Goal: Information Seeking & Learning: Find specific fact

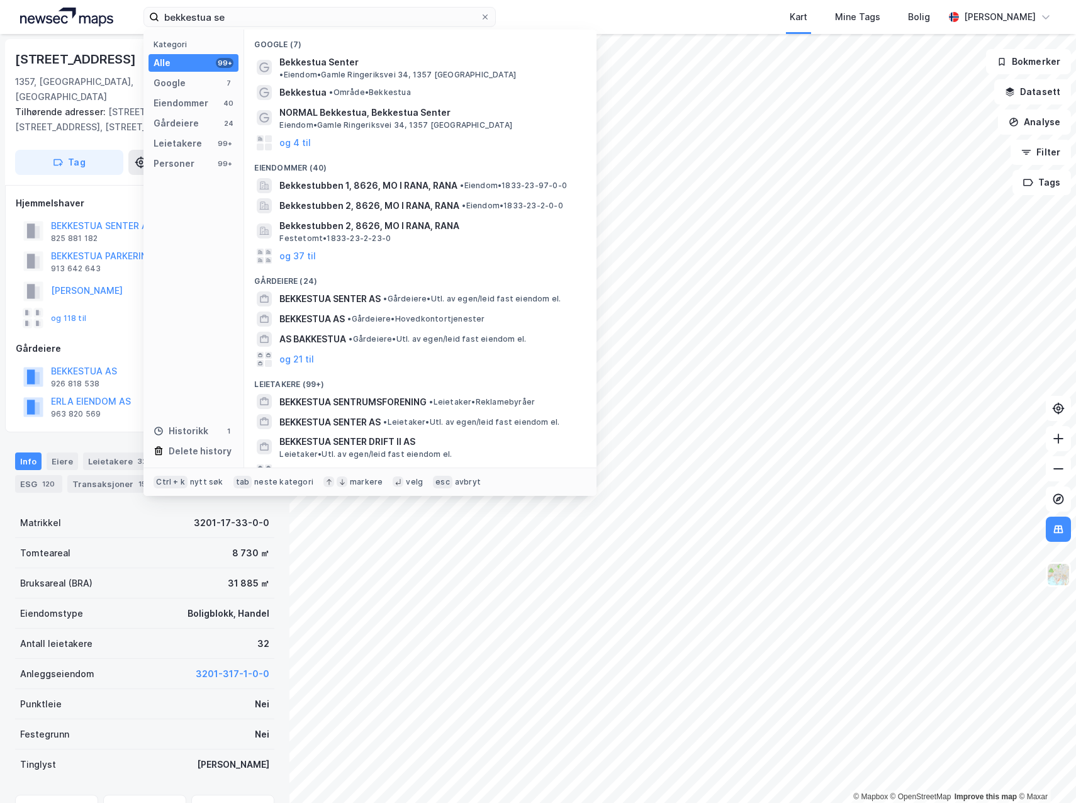
click at [223, 13] on input "bekkestua se" at bounding box center [319, 17] width 321 height 19
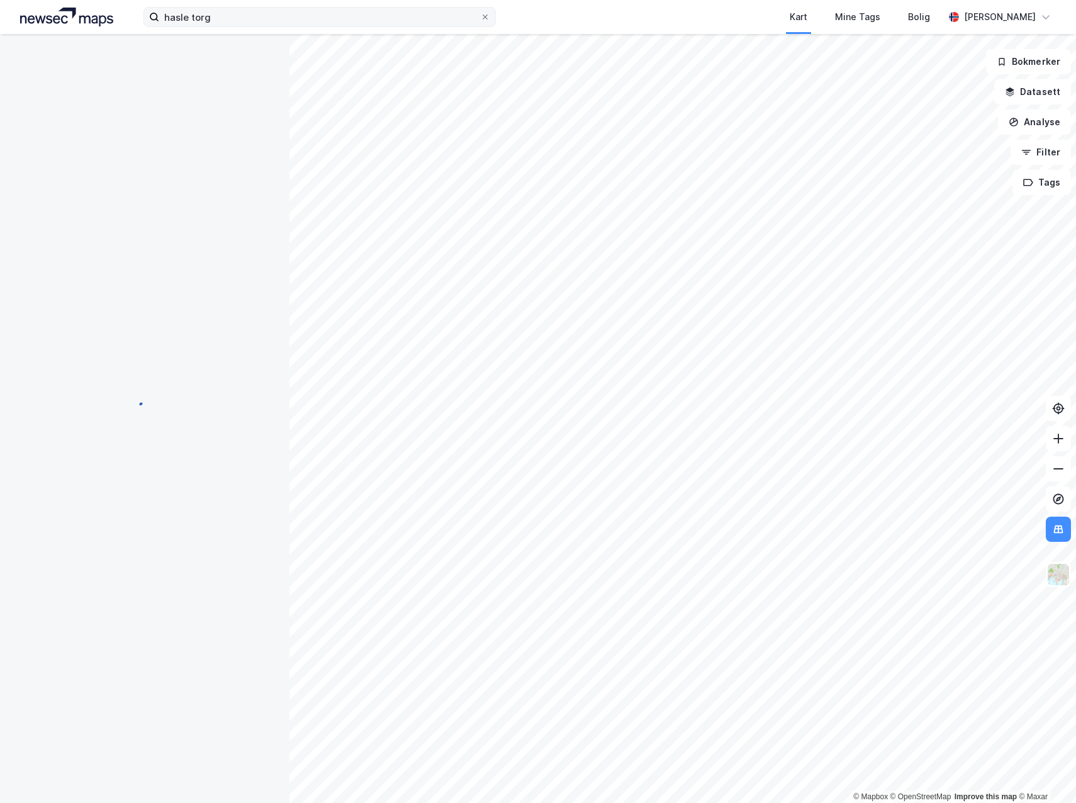
click at [229, 19] on input "hasle torg" at bounding box center [319, 17] width 321 height 19
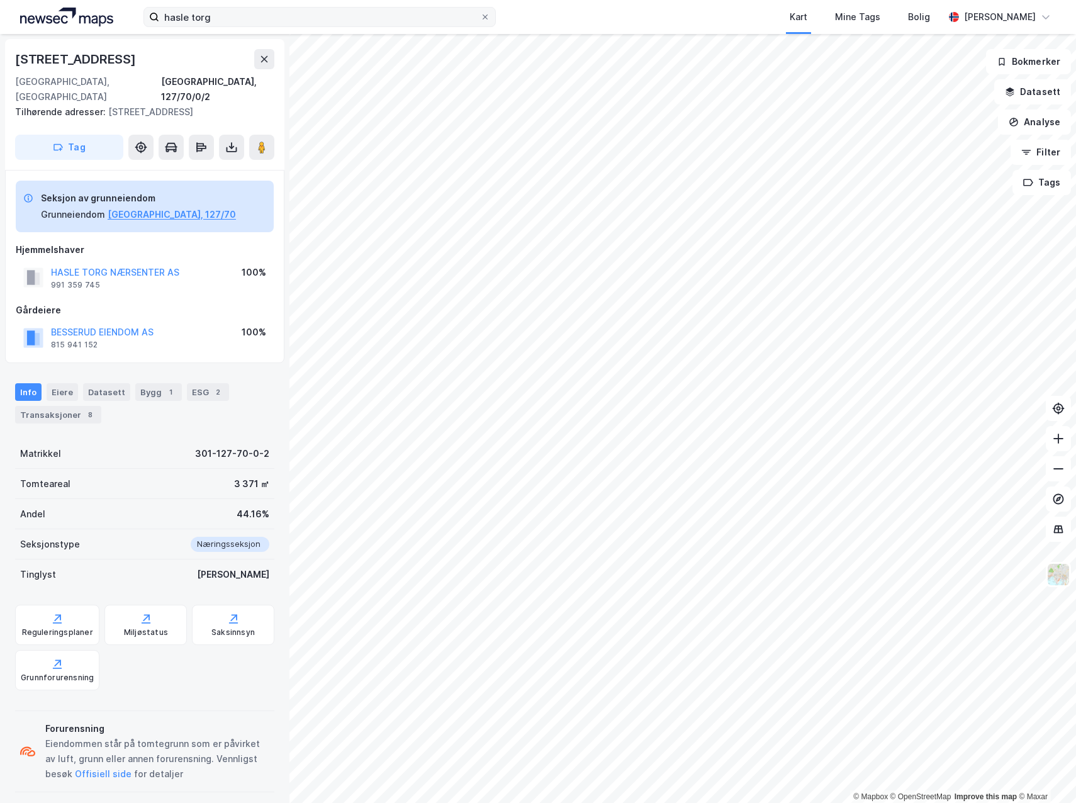
click at [229, 19] on input "hasle torg" at bounding box center [319, 17] width 321 height 19
type input "hasle torg"
click at [0, 0] on button "HASLE TORG NÆRSENTER AS" at bounding box center [0, 0] width 0 height 0
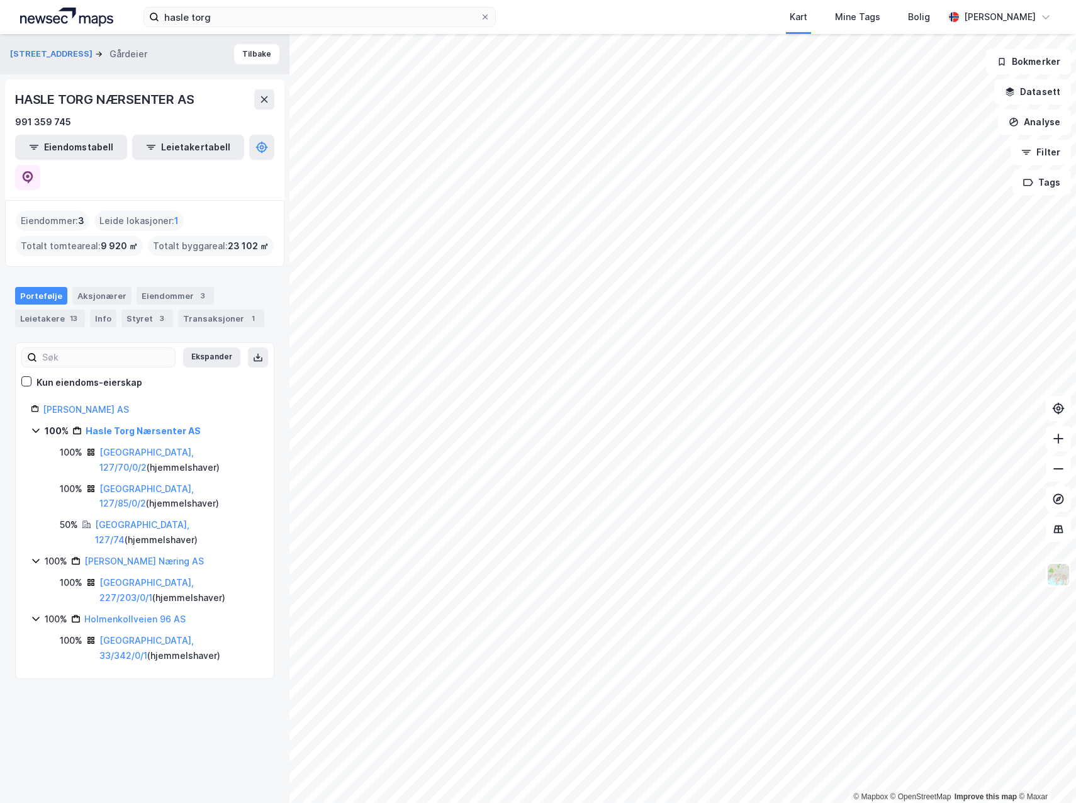
click at [110, 287] on div "Portefølje Aksjonærer Eiendommer 3 Leietakere 13 Info Styret 3 Transaksjoner 1" at bounding box center [144, 307] width 259 height 40
click at [105, 310] on div "Info" at bounding box center [103, 319] width 26 height 18
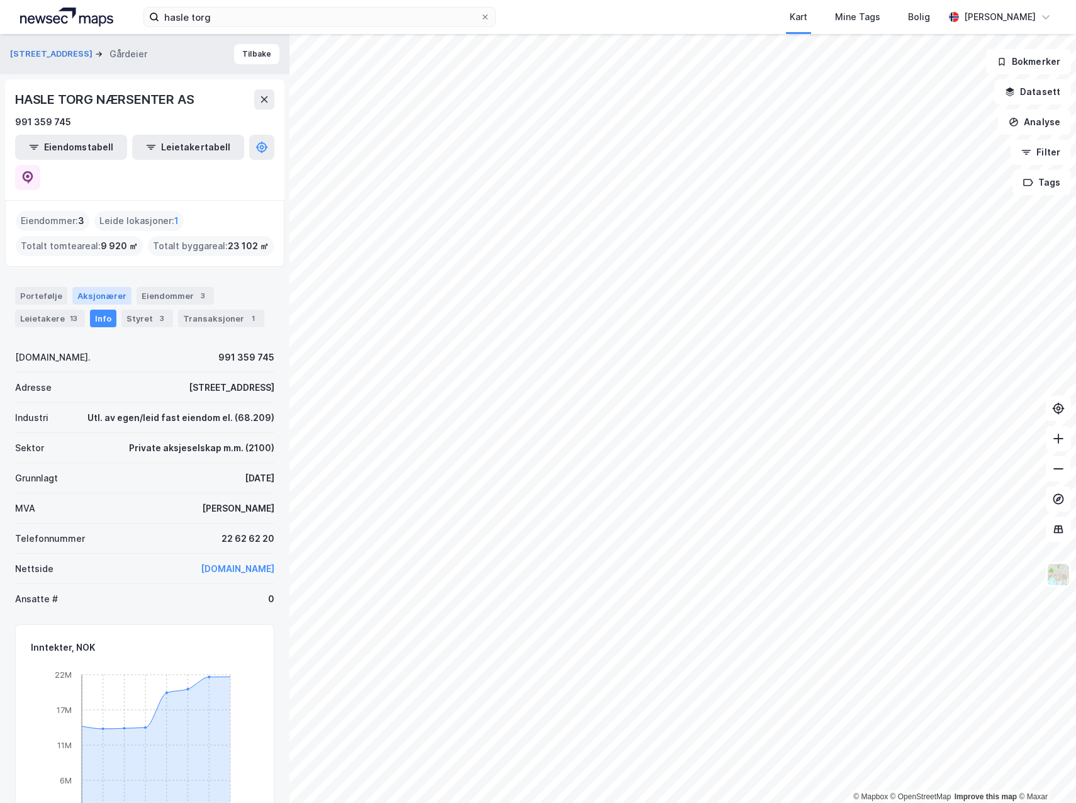
click at [109, 287] on div "Aksjonærer" at bounding box center [101, 296] width 59 height 18
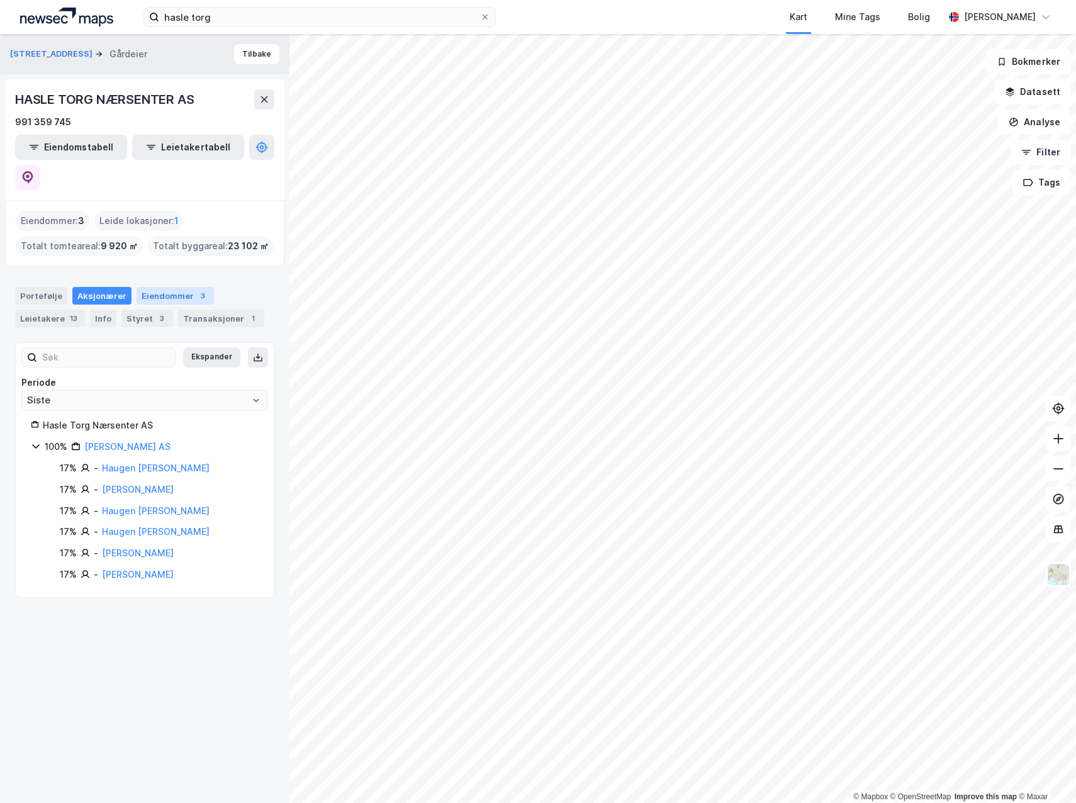
click at [173, 287] on div "Eiendommer 3" at bounding box center [175, 296] width 77 height 18
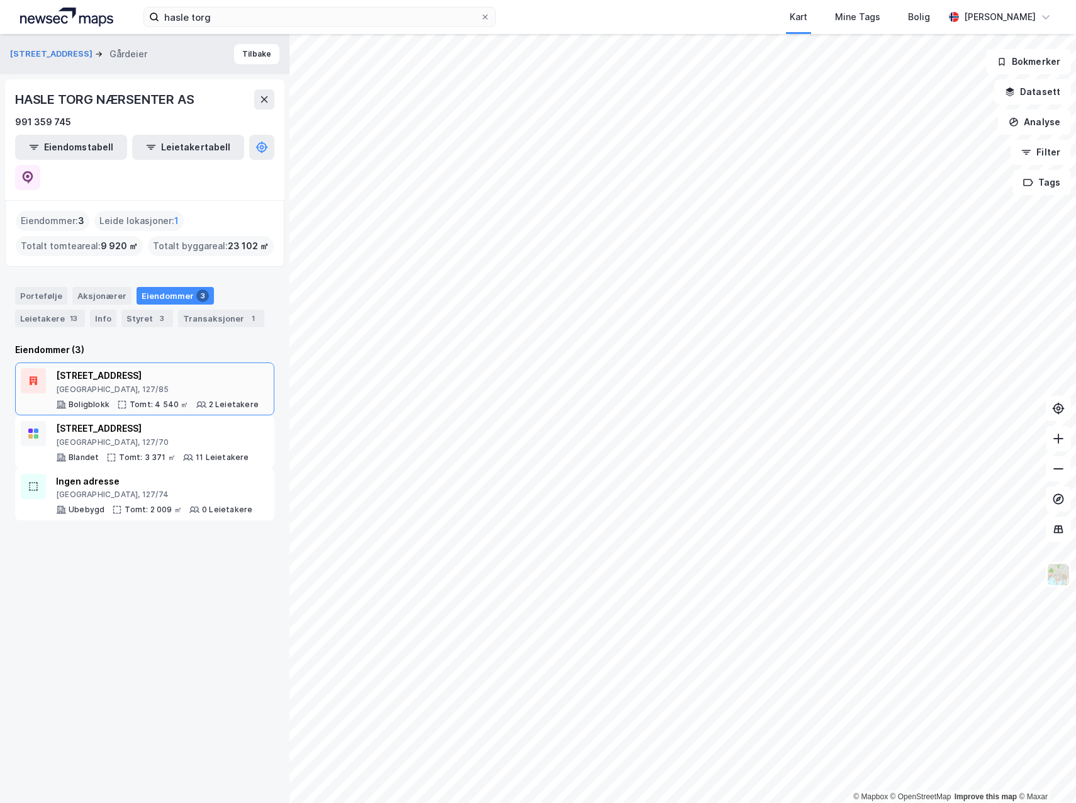
click at [157, 368] on div "[STREET_ADDRESS]" at bounding box center [157, 375] width 203 height 15
click at [210, 453] on div "11 Leietakere" at bounding box center [223, 458] width 54 height 10
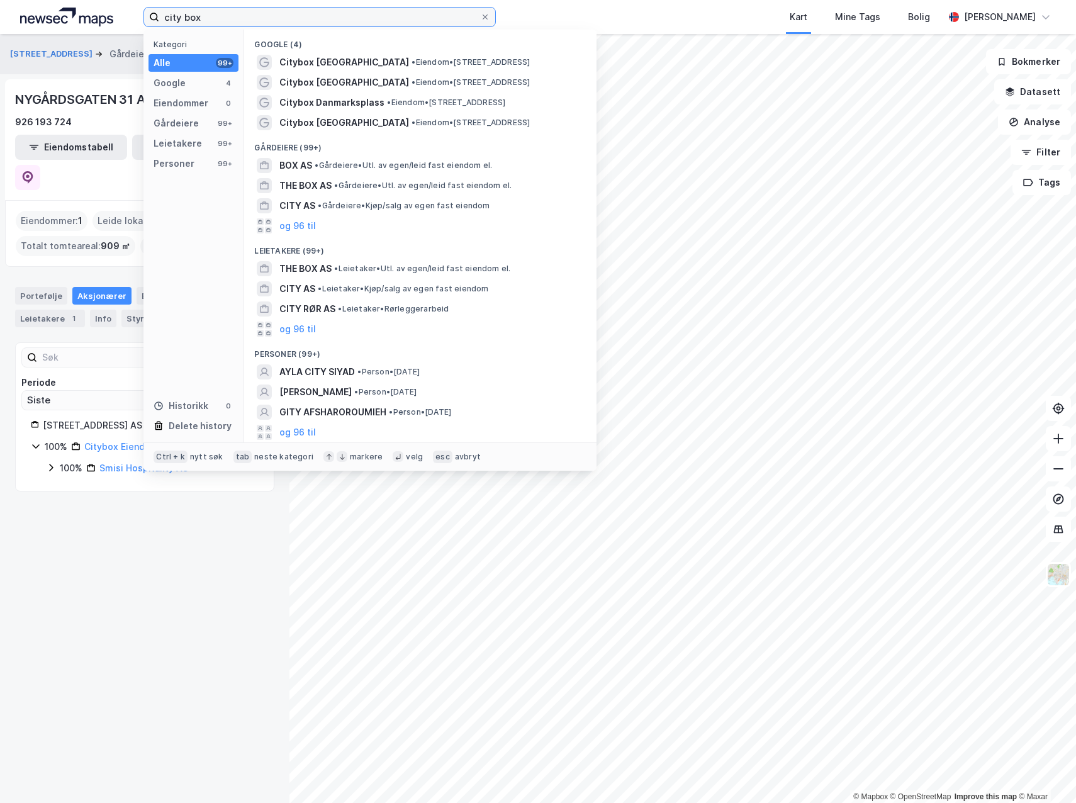
click at [218, 21] on input "city box" at bounding box center [319, 17] width 321 height 19
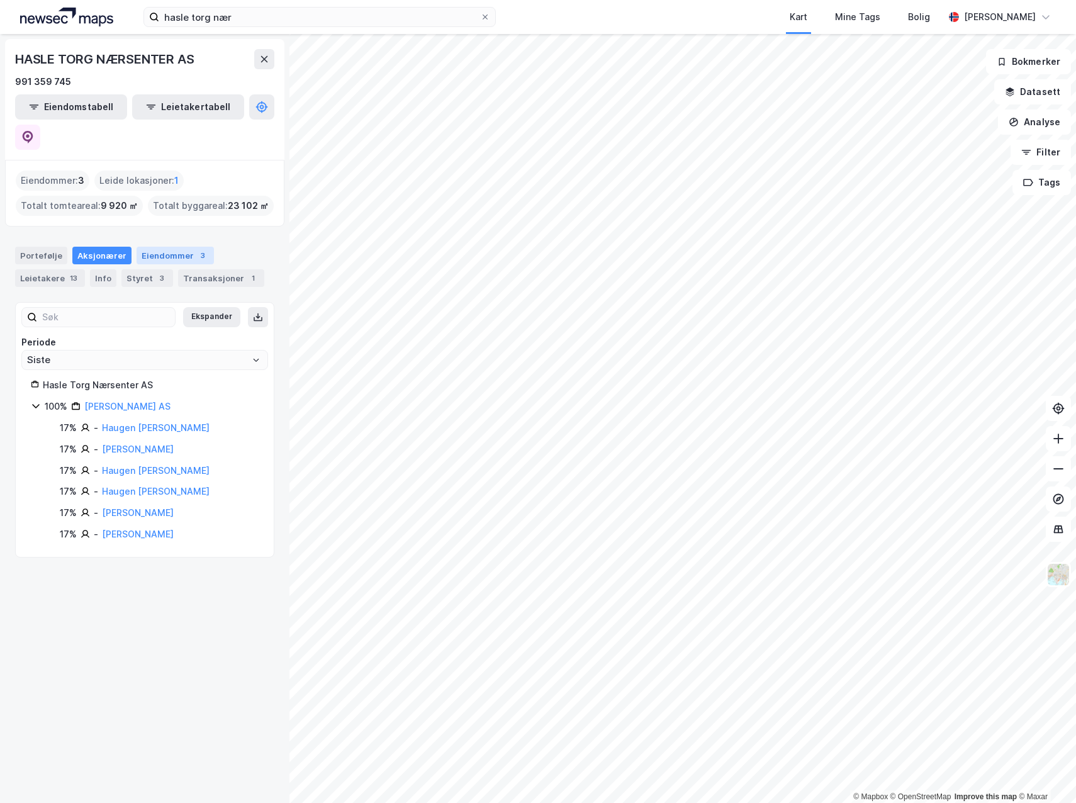
click at [178, 247] on div "Eiendommer 3" at bounding box center [175, 256] width 77 height 18
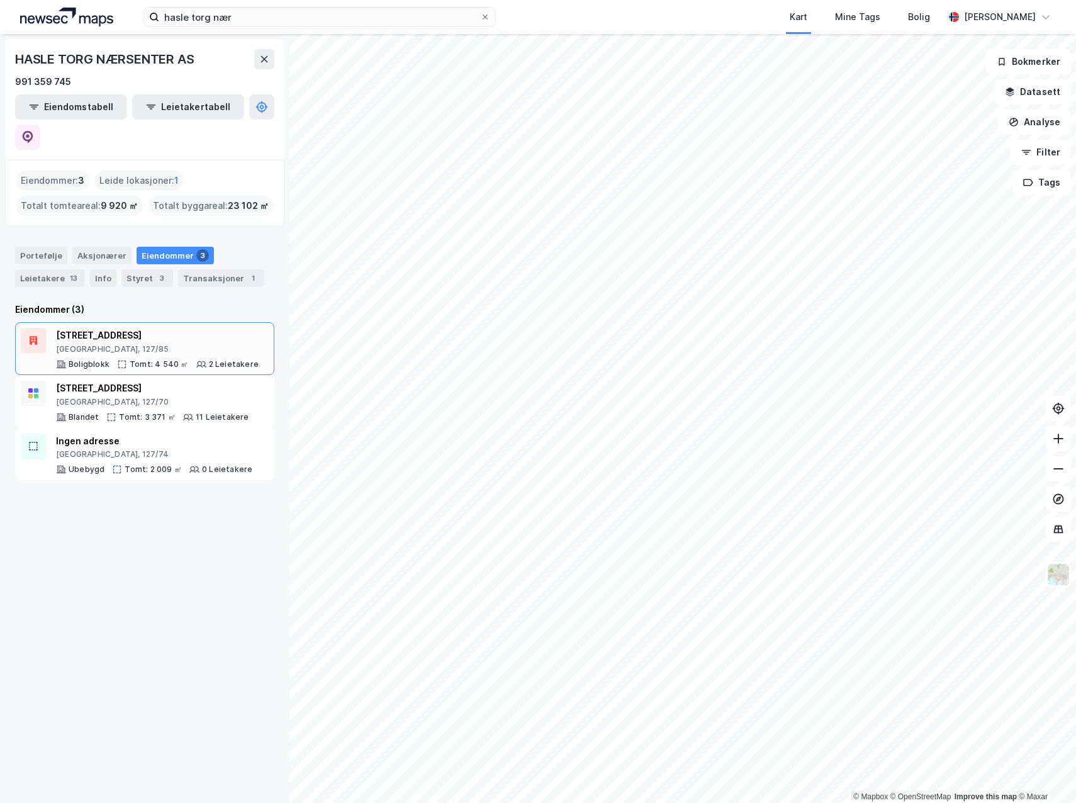
click at [152, 328] on div "Grenseveien 56 Oslo, 127/85 Boligblokk Tomt: 4 540 ㎡ 2 Leietakere" at bounding box center [157, 349] width 203 height 42
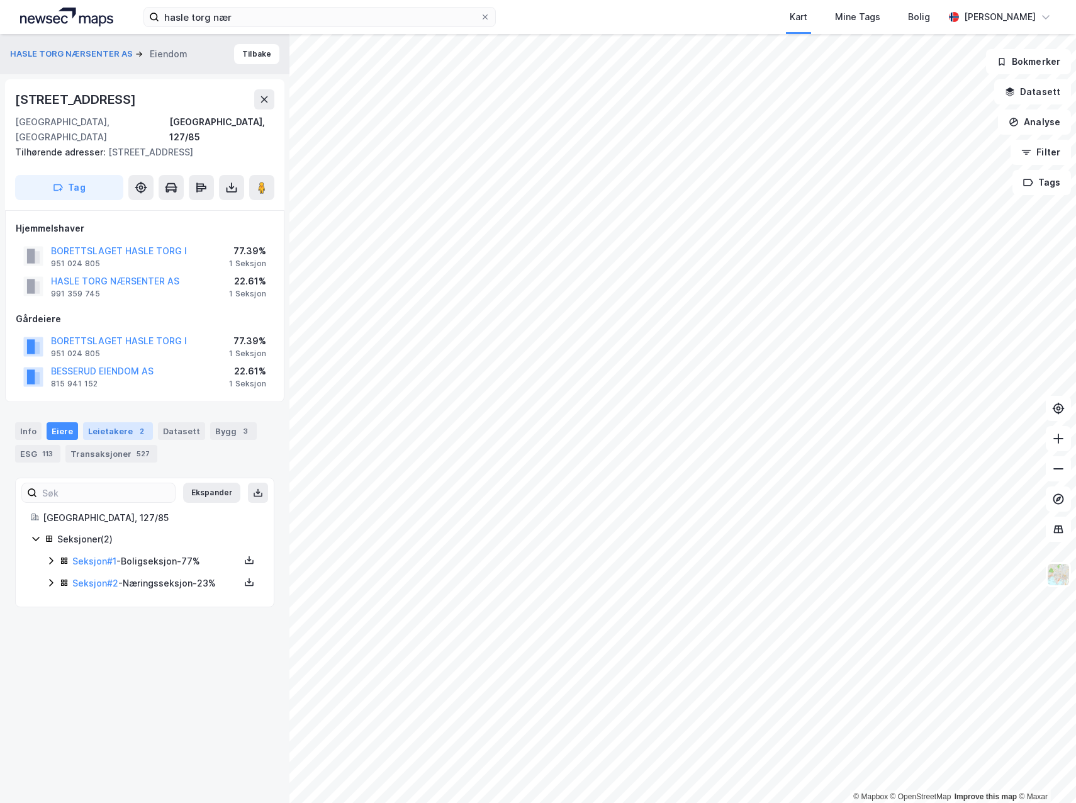
click at [121, 422] on div "Leietakere 2" at bounding box center [118, 431] width 70 height 18
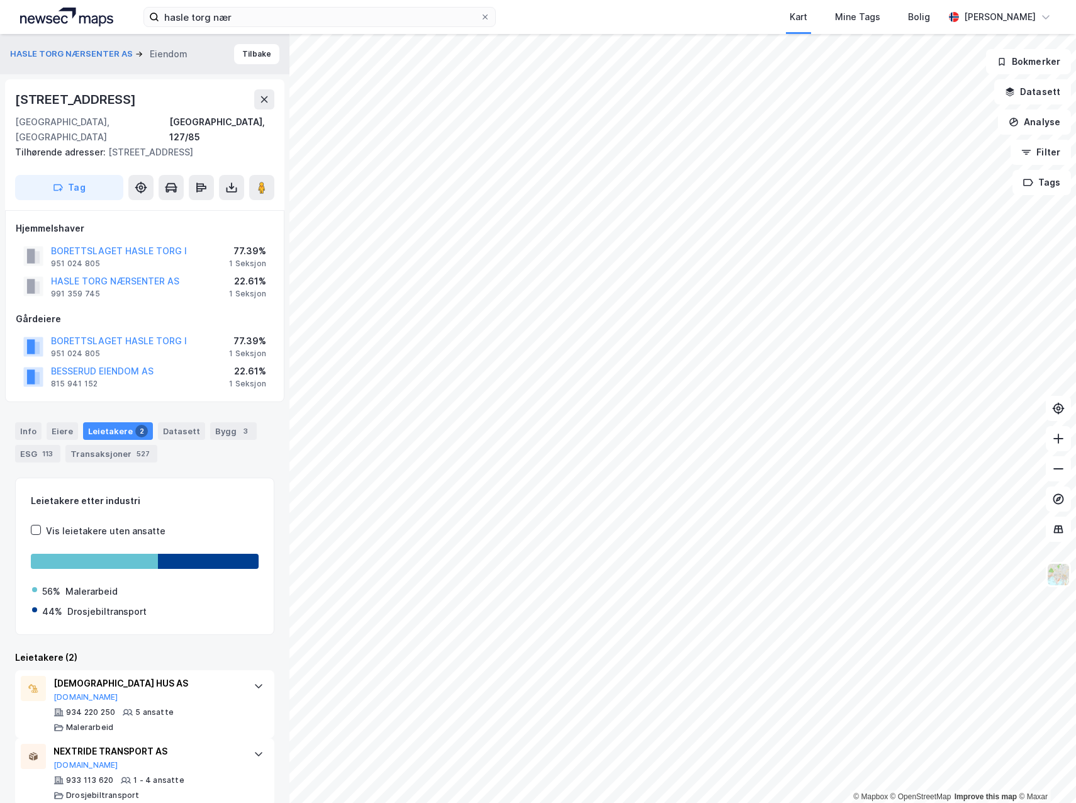
drag, startPoint x: 138, startPoint y: 293, endPoint x: 125, endPoint y: 293, distance: 13.8
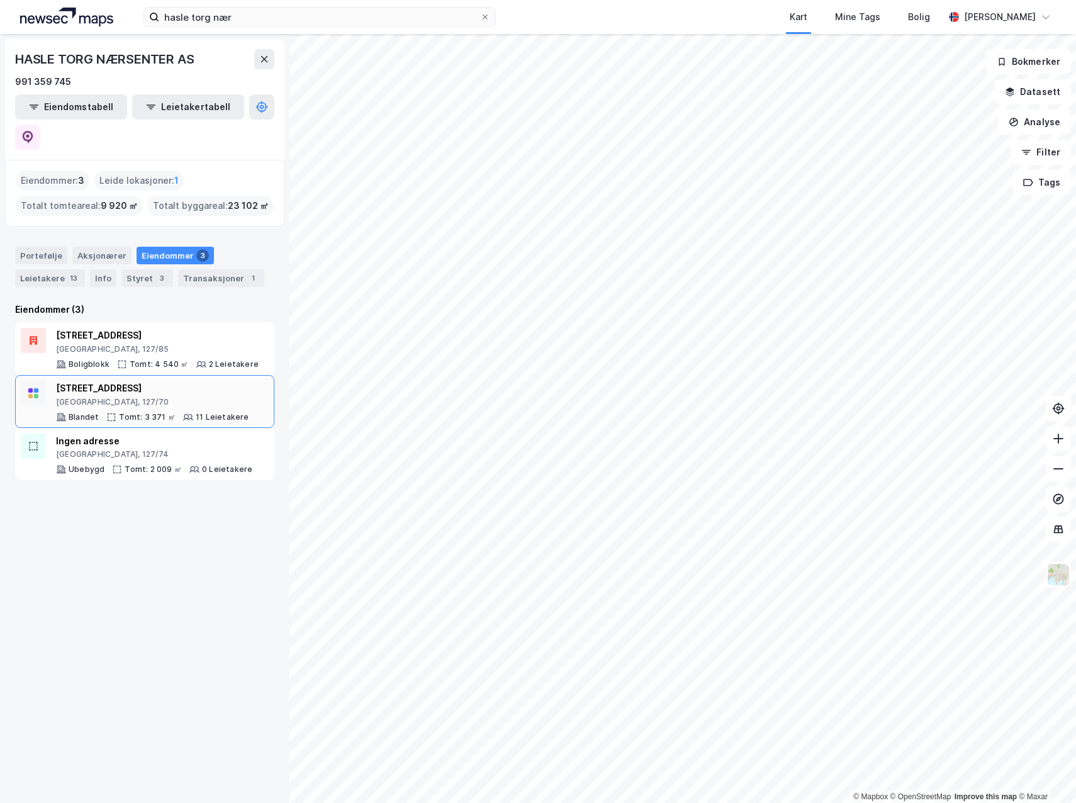
click at [128, 397] on div "[GEOGRAPHIC_DATA], 127/70" at bounding box center [152, 402] width 193 height 10
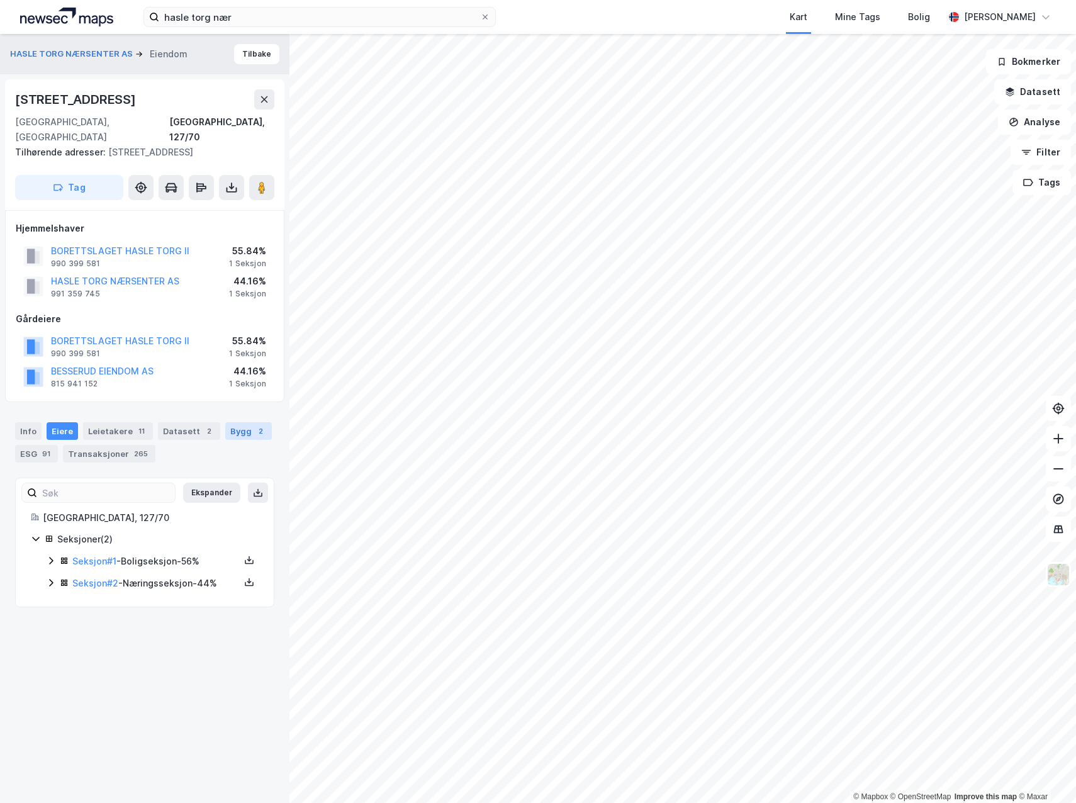
click at [254, 425] on div "2" at bounding box center [260, 431] width 13 height 13
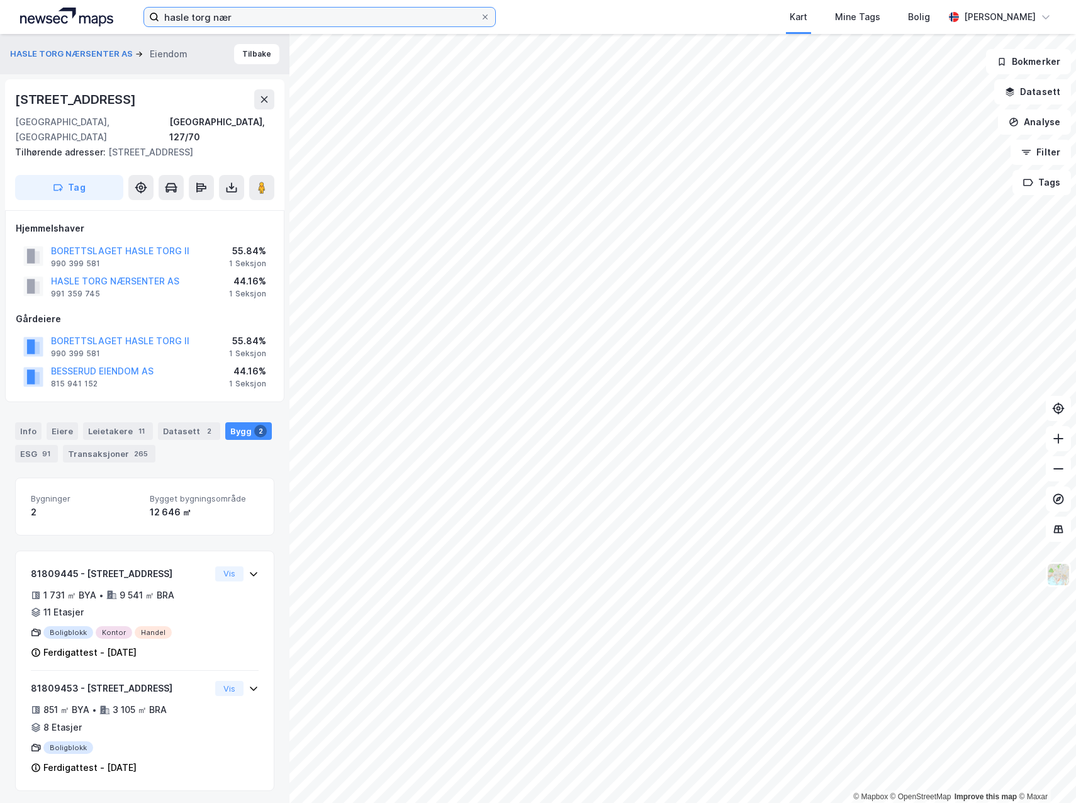
click at [279, 18] on input "hasle torg nær" at bounding box center [319, 17] width 321 height 19
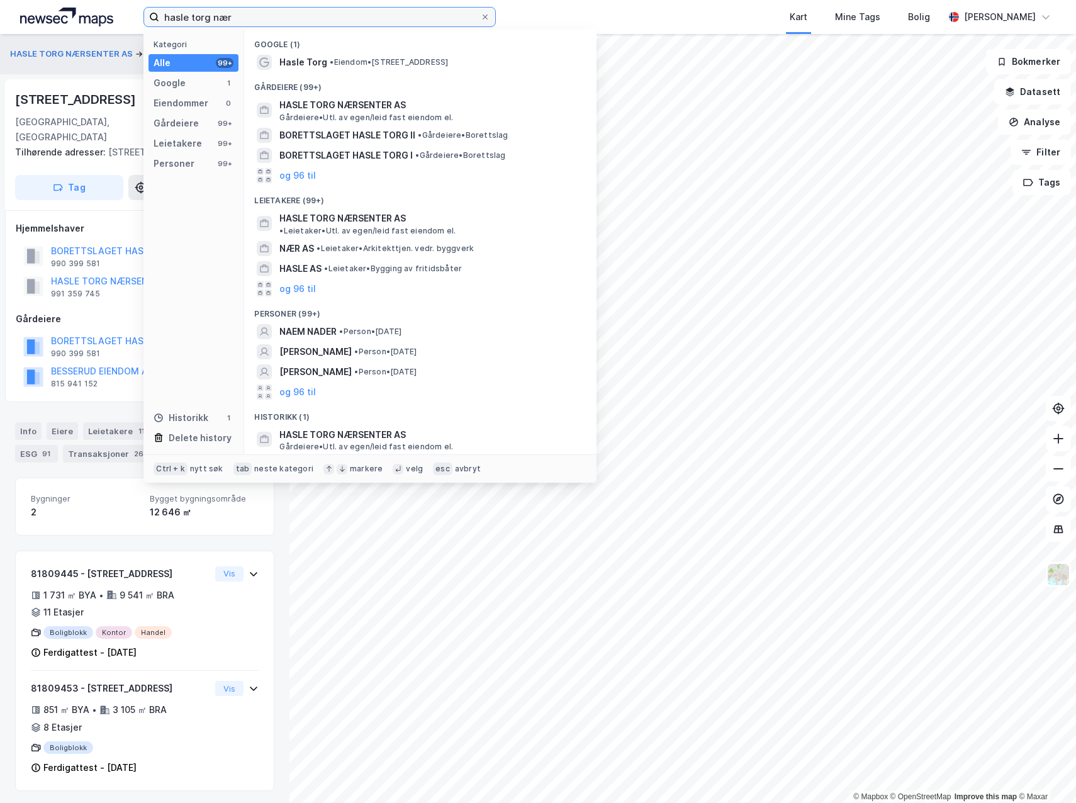
click at [279, 18] on input "hasle torg nær" at bounding box center [319, 17] width 321 height 19
click at [280, 17] on input "hasle torg nær" at bounding box center [319, 17] width 321 height 19
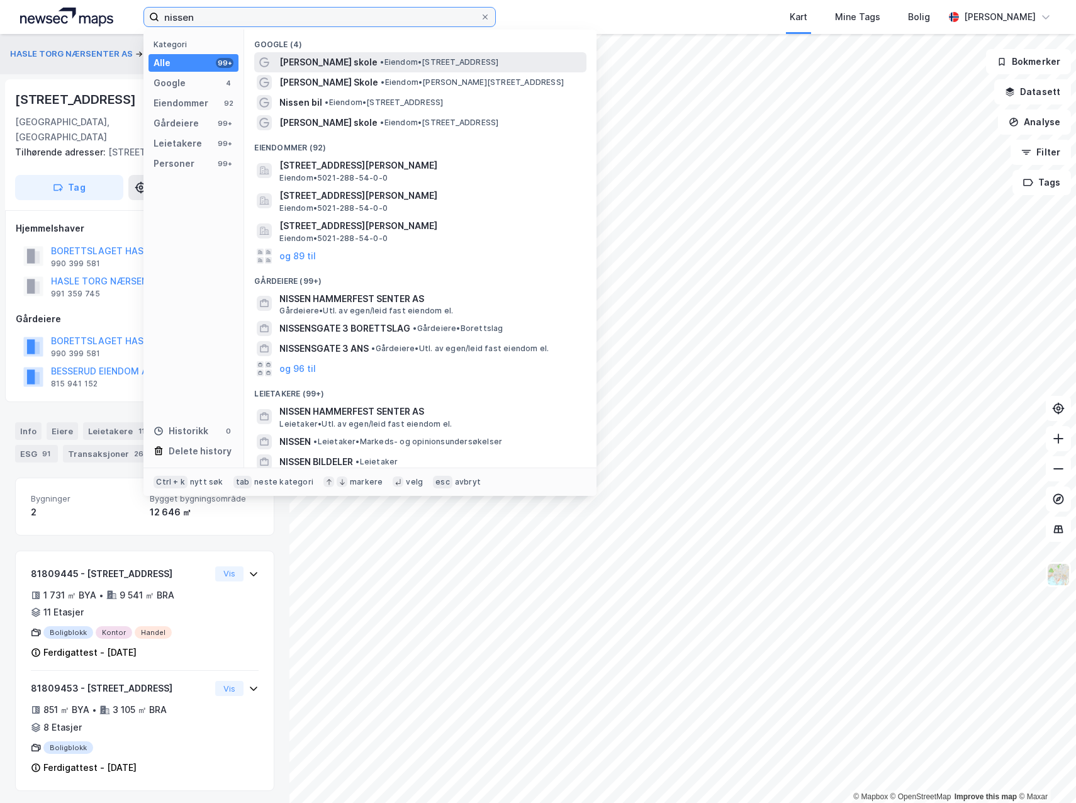
type input "nissen"
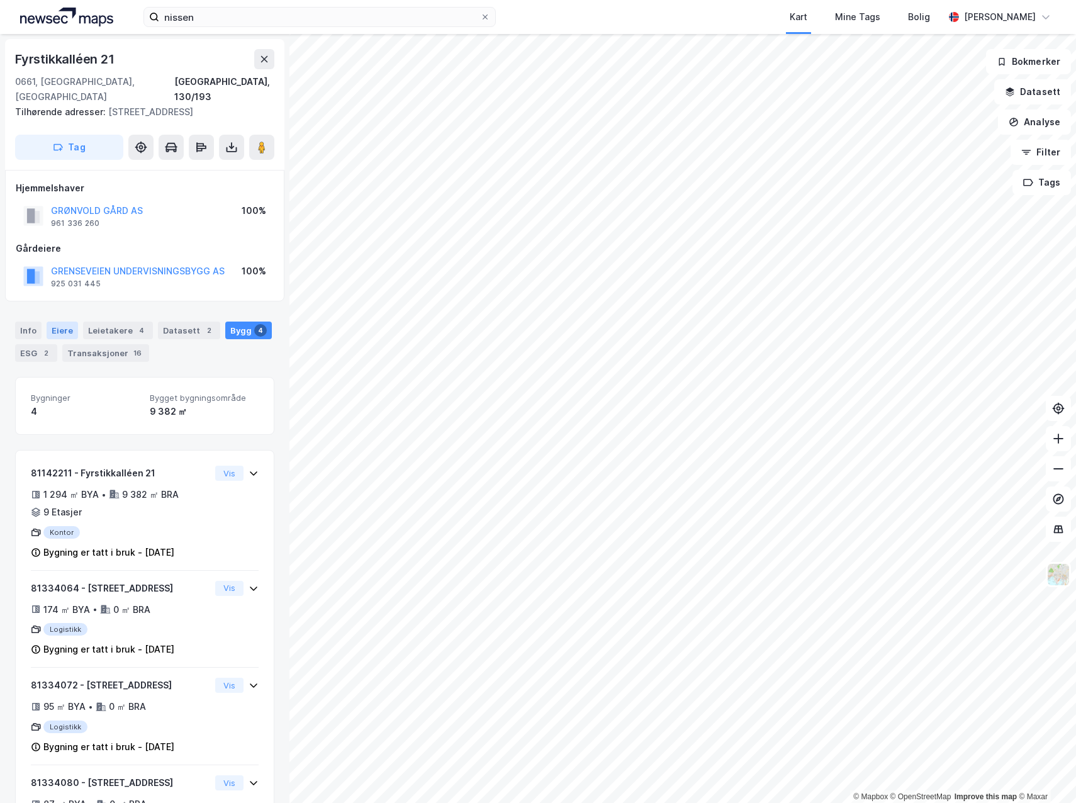
click at [68, 322] on div "Eiere" at bounding box center [62, 331] width 31 height 18
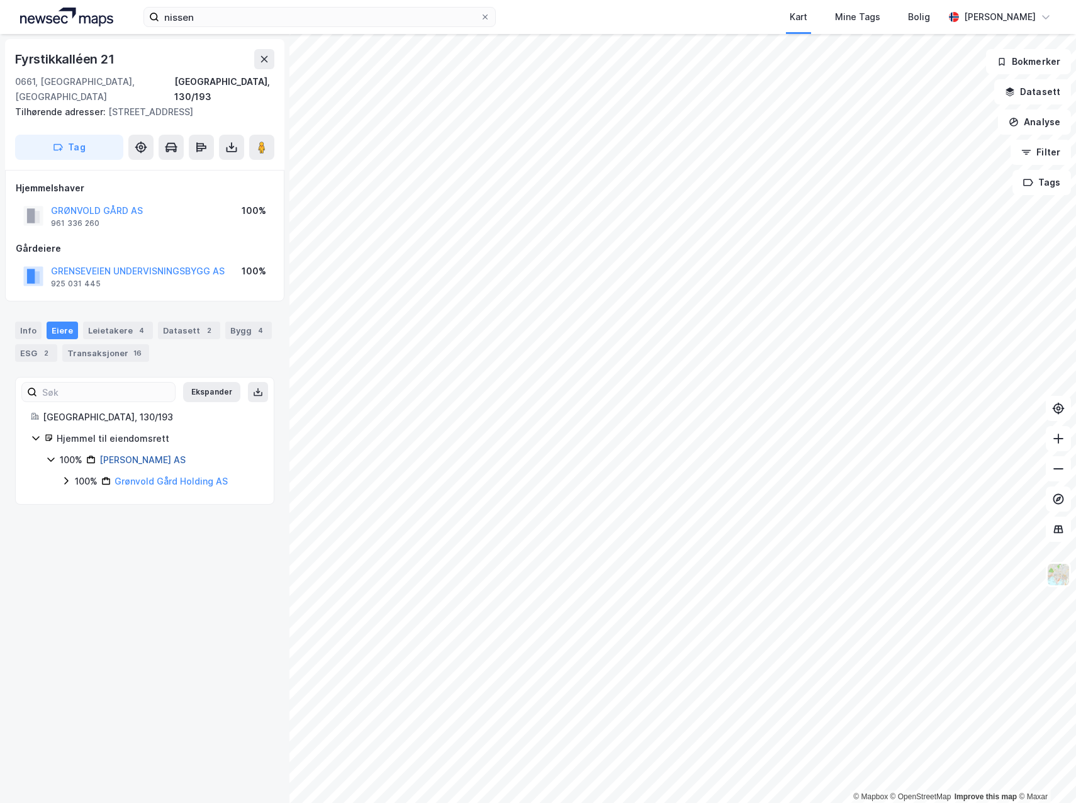
click at [157, 454] on link "Grønvold Gård AS" at bounding box center [142, 459] width 86 height 11
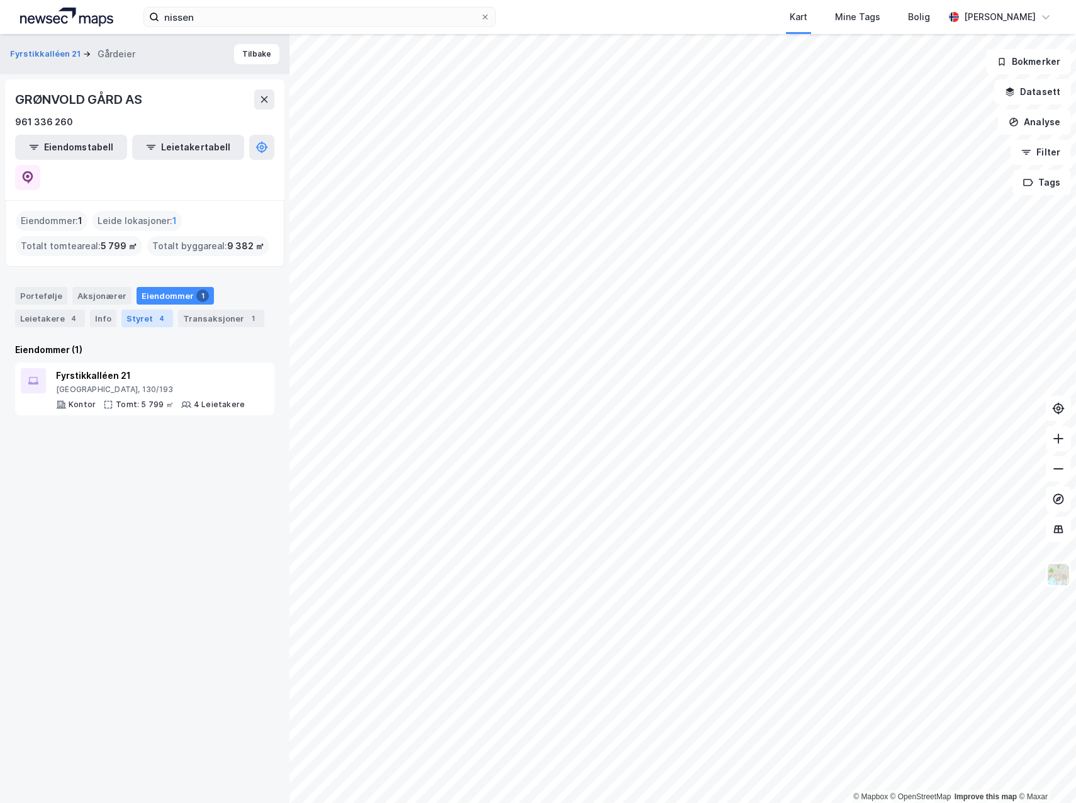
click at [130, 310] on div "Styret 4" at bounding box center [147, 319] width 52 height 18
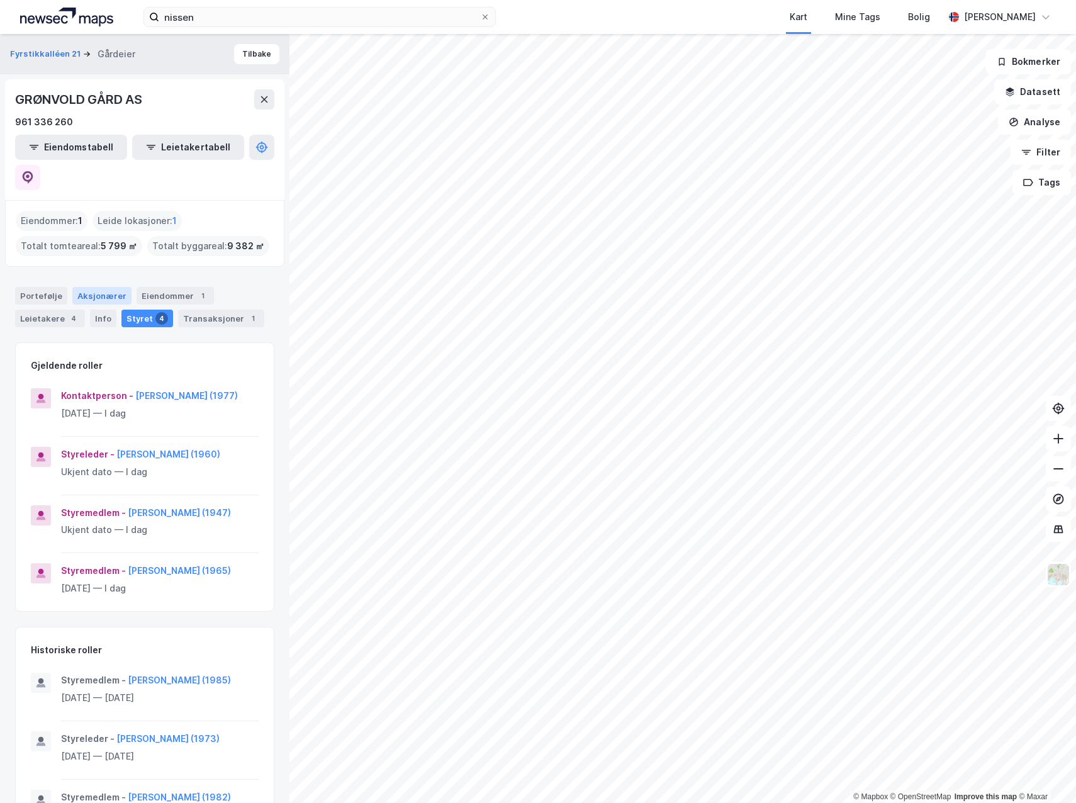
click at [94, 287] on div "Aksjonærer" at bounding box center [101, 296] width 59 height 18
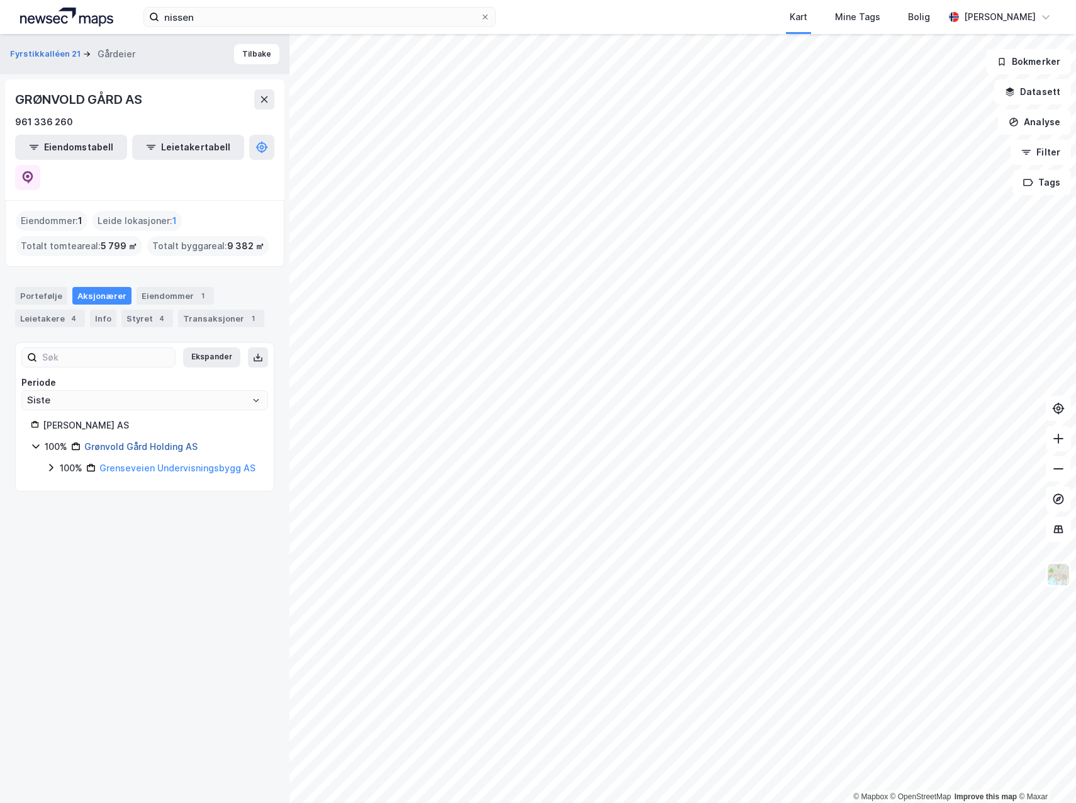
click at [143, 441] on link "Grønvold Gård Holding AS" at bounding box center [140, 446] width 113 height 11
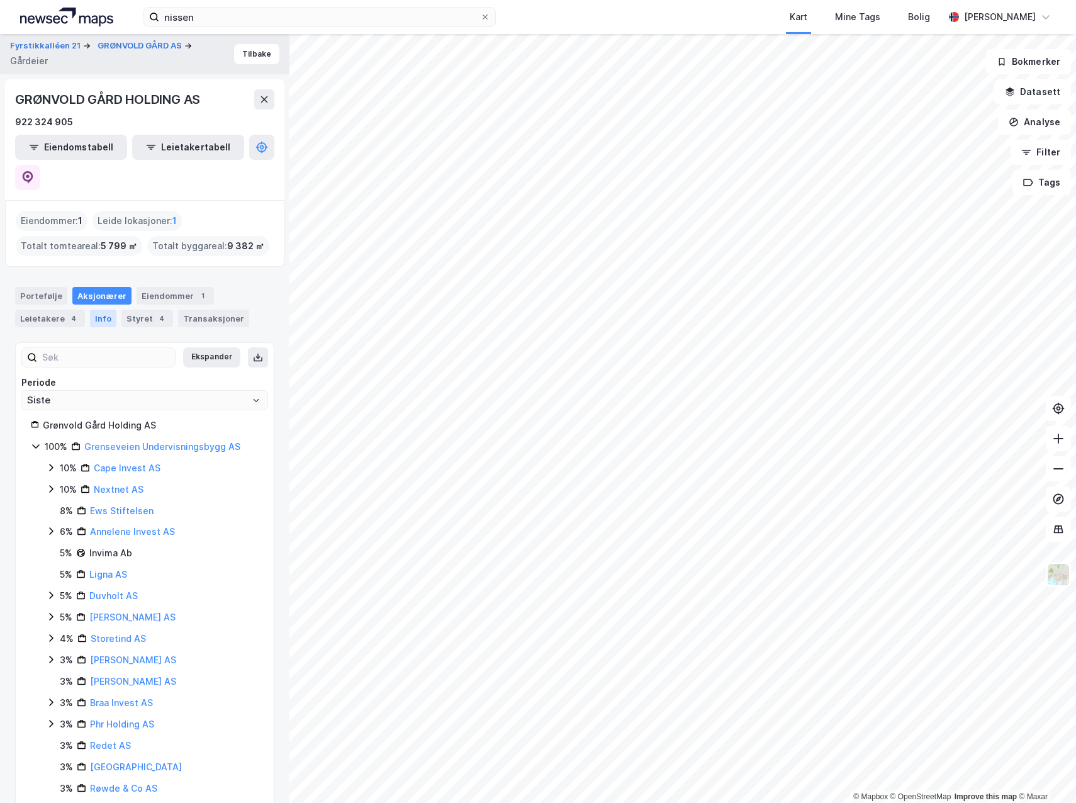
click at [103, 310] on div "Info" at bounding box center [103, 319] width 26 height 18
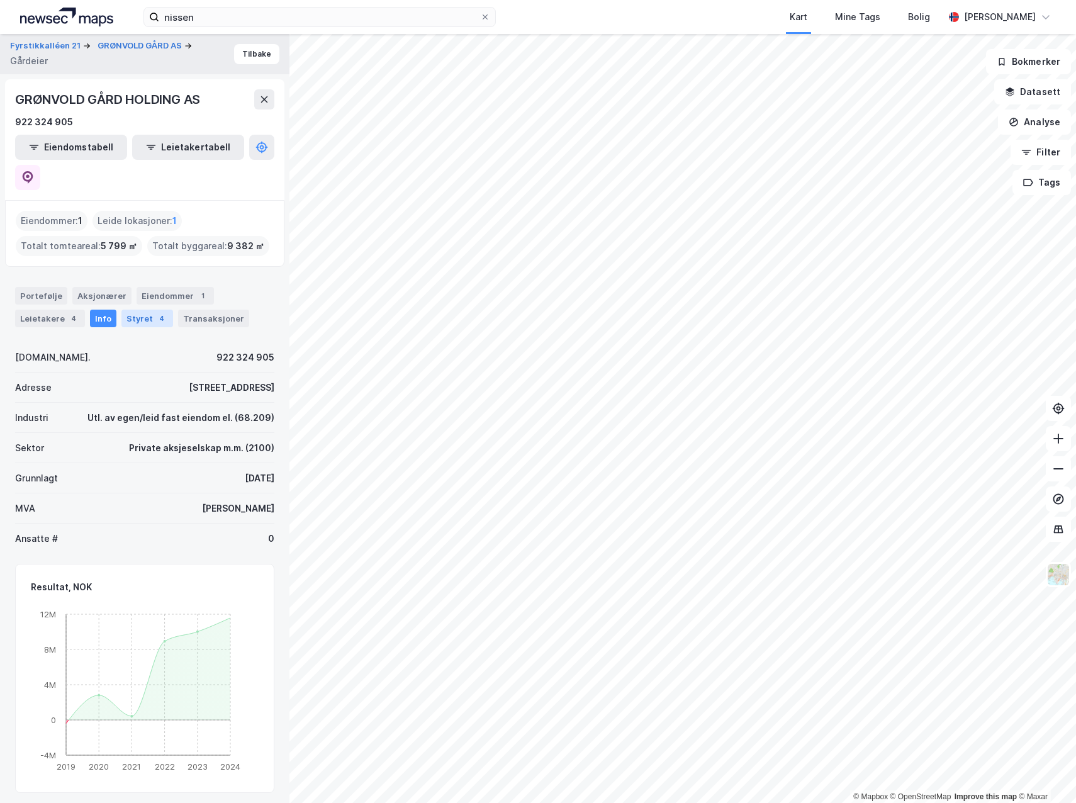
click at [142, 310] on div "Styret 4" at bounding box center [147, 319] width 52 height 18
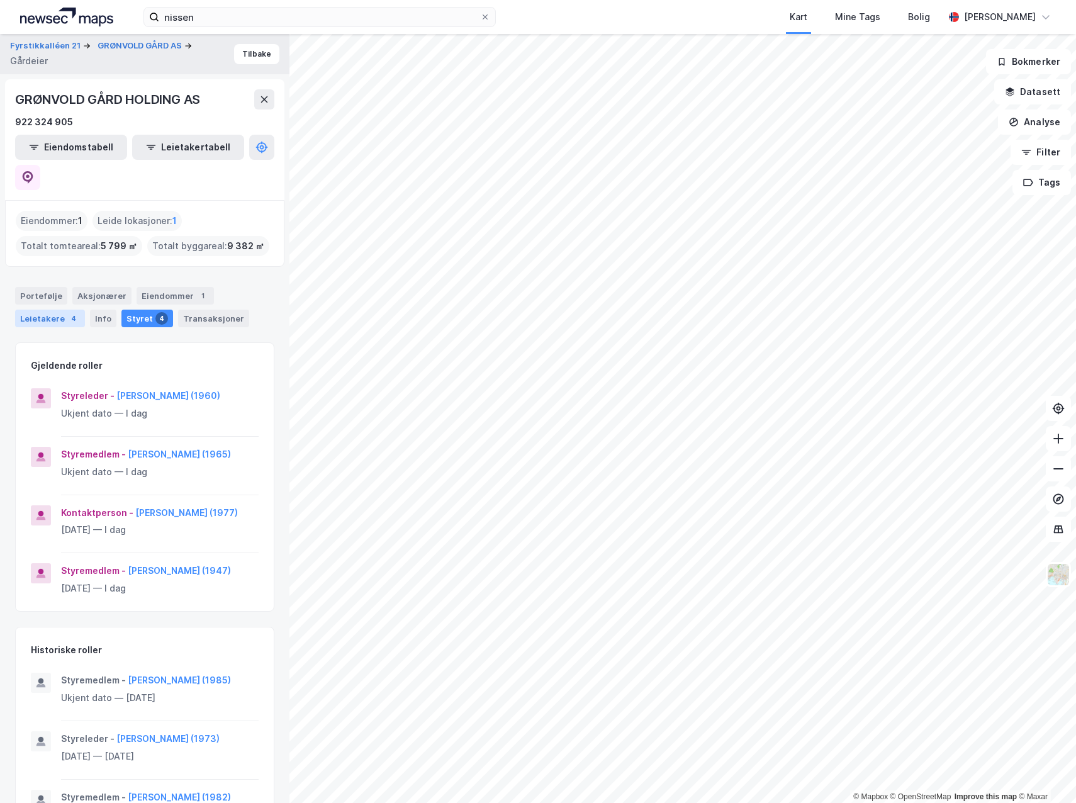
click at [52, 310] on div "Leietakere 4" at bounding box center [50, 319] width 70 height 18
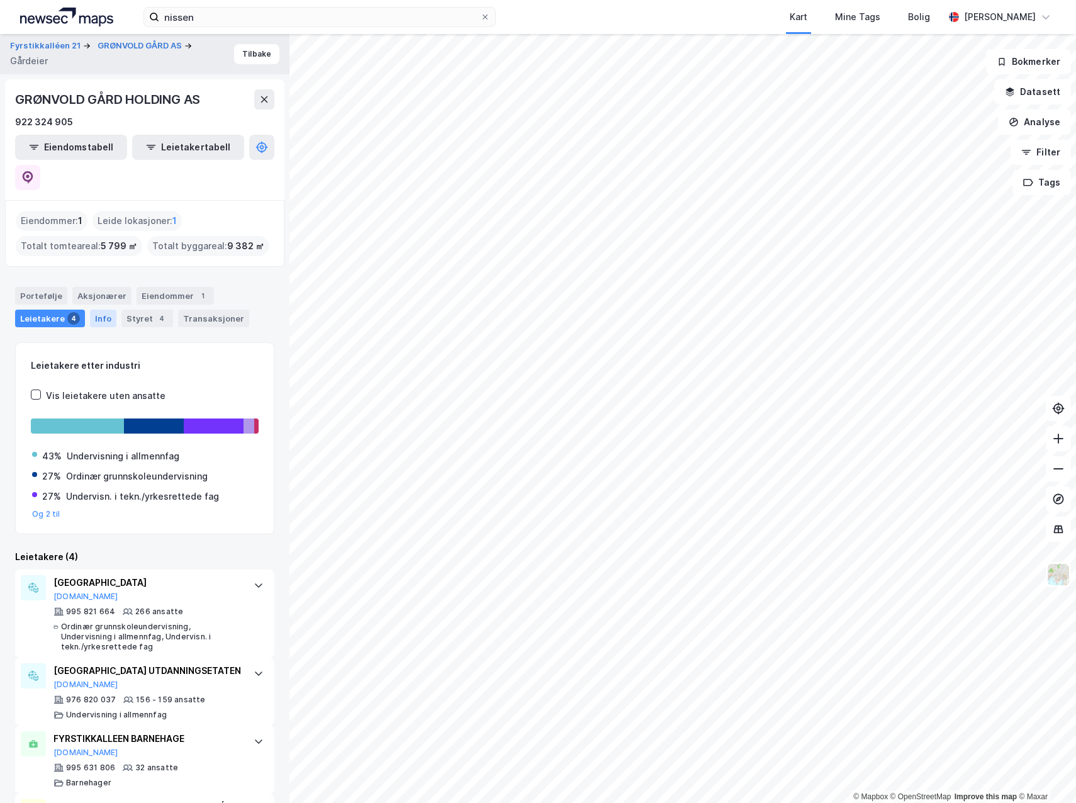
click at [101, 310] on div "Info" at bounding box center [103, 319] width 26 height 18
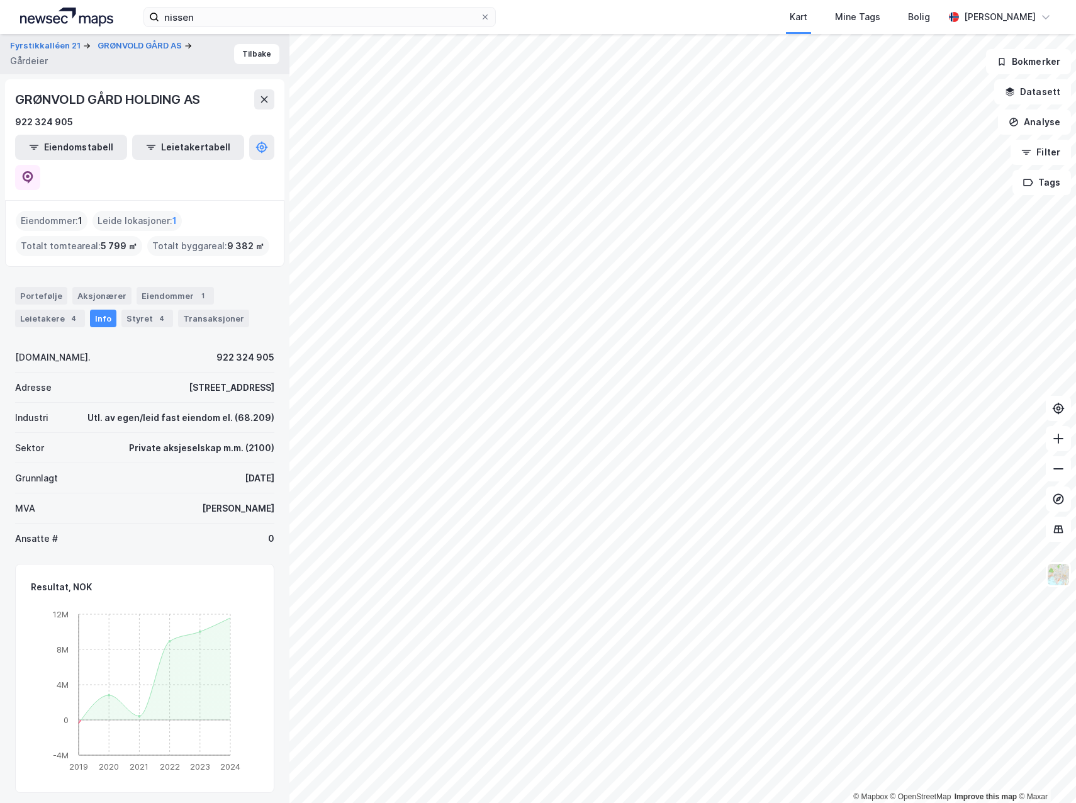
drag, startPoint x: 119, startPoint y: 361, endPoint x: 212, endPoint y: 366, distance: 92.7
click at [212, 373] on div "Adresse Munkedamsveien 62C, 0270 OSLO" at bounding box center [144, 388] width 259 height 30
copy div "Munkedamsveien 62C"
click at [146, 310] on div "Styret 4" at bounding box center [147, 319] width 52 height 18
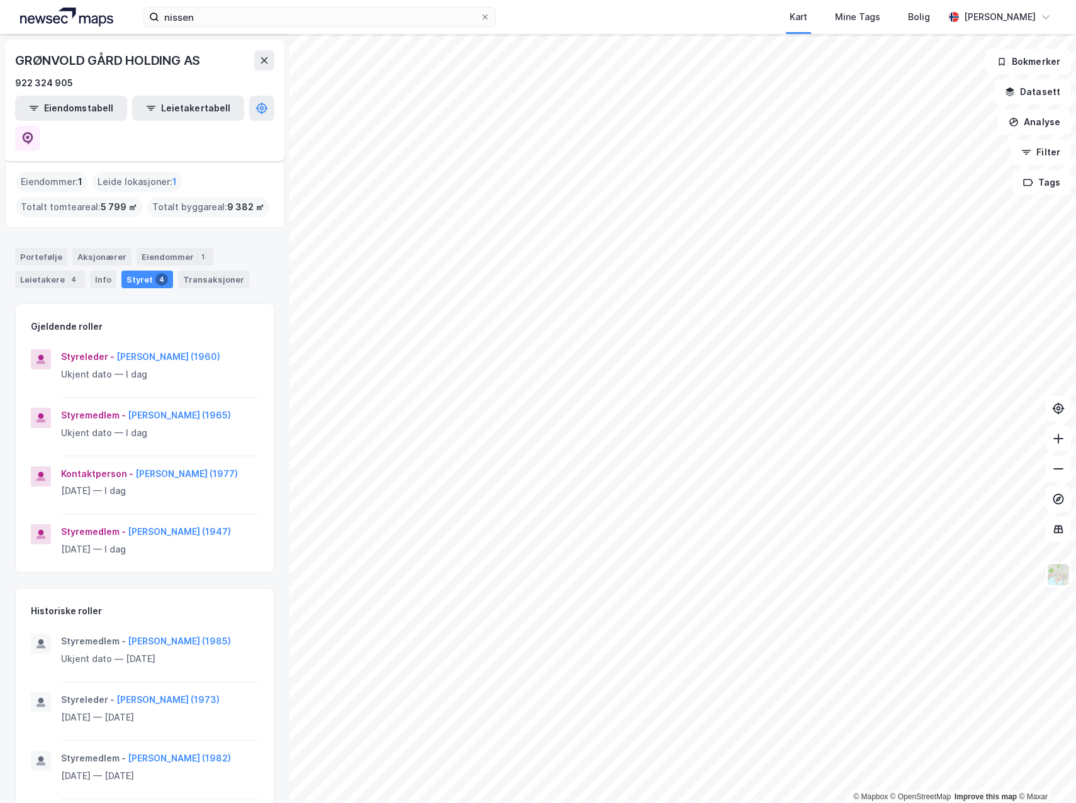
scroll to position [84, 0]
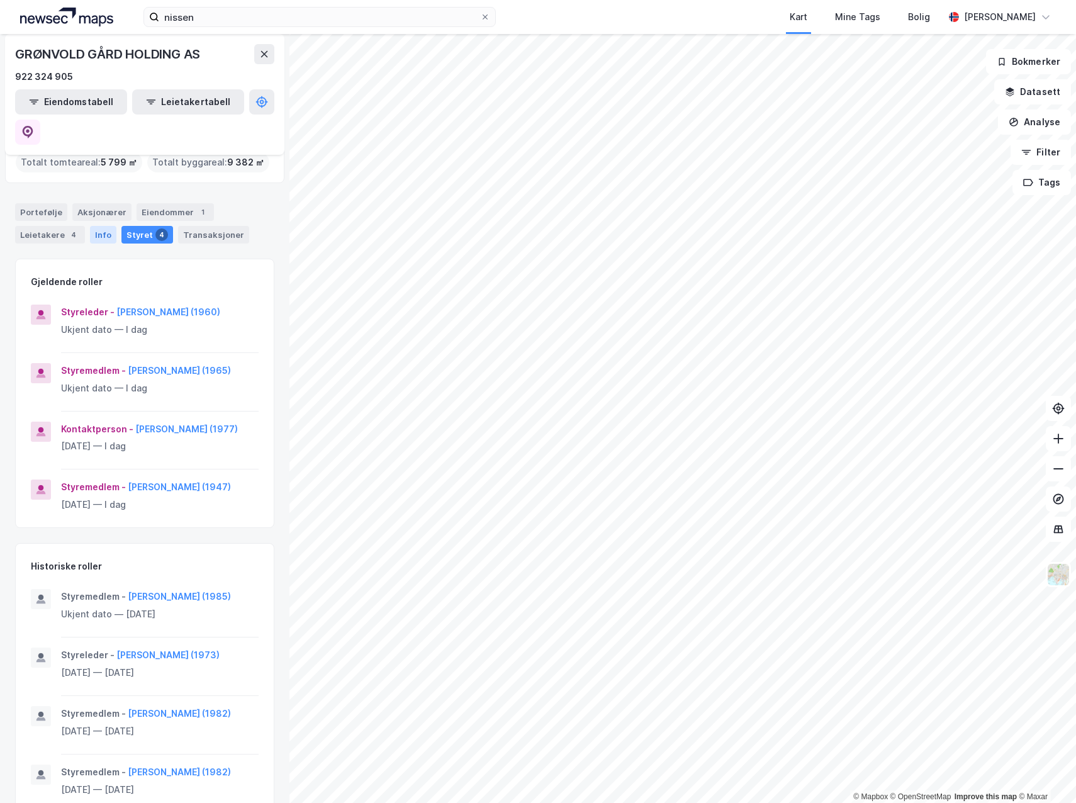
click at [111, 226] on div "Info" at bounding box center [103, 235] width 26 height 18
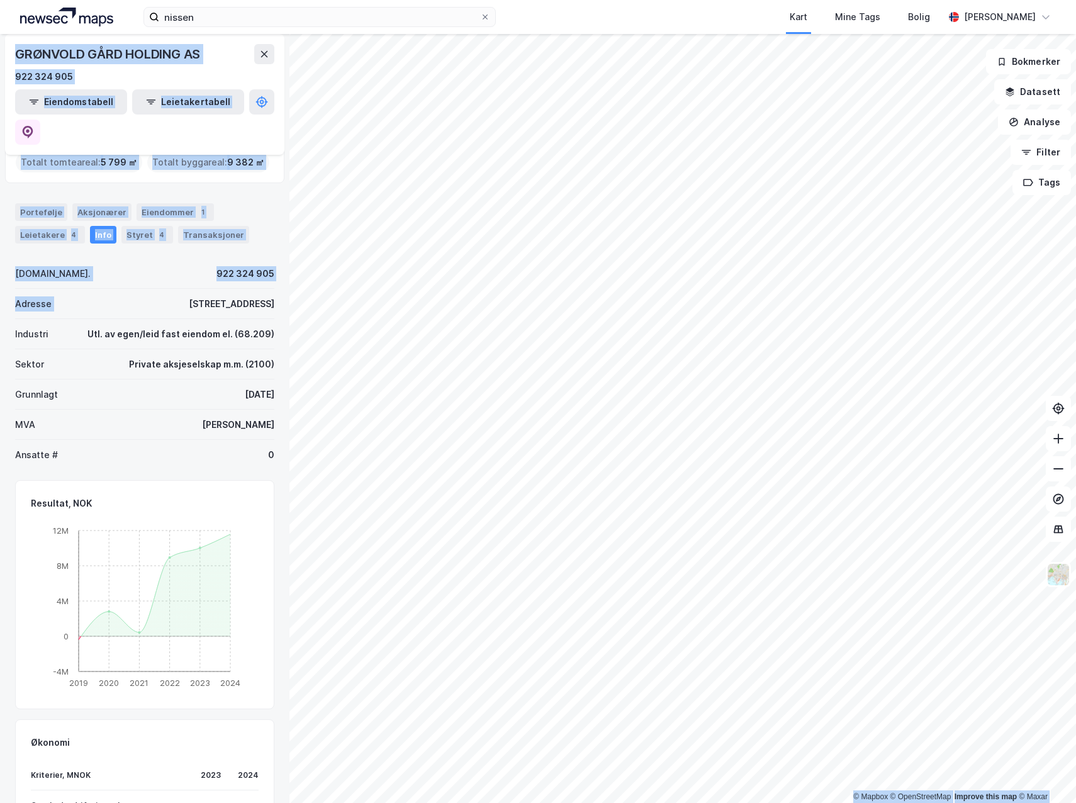
click at [293, 274] on div "© Mapbox © OpenStreetMap Improve this map © Maxar Fyrstikkalléen 21 GRØNVOLD GÅ…" at bounding box center [538, 418] width 1076 height 769
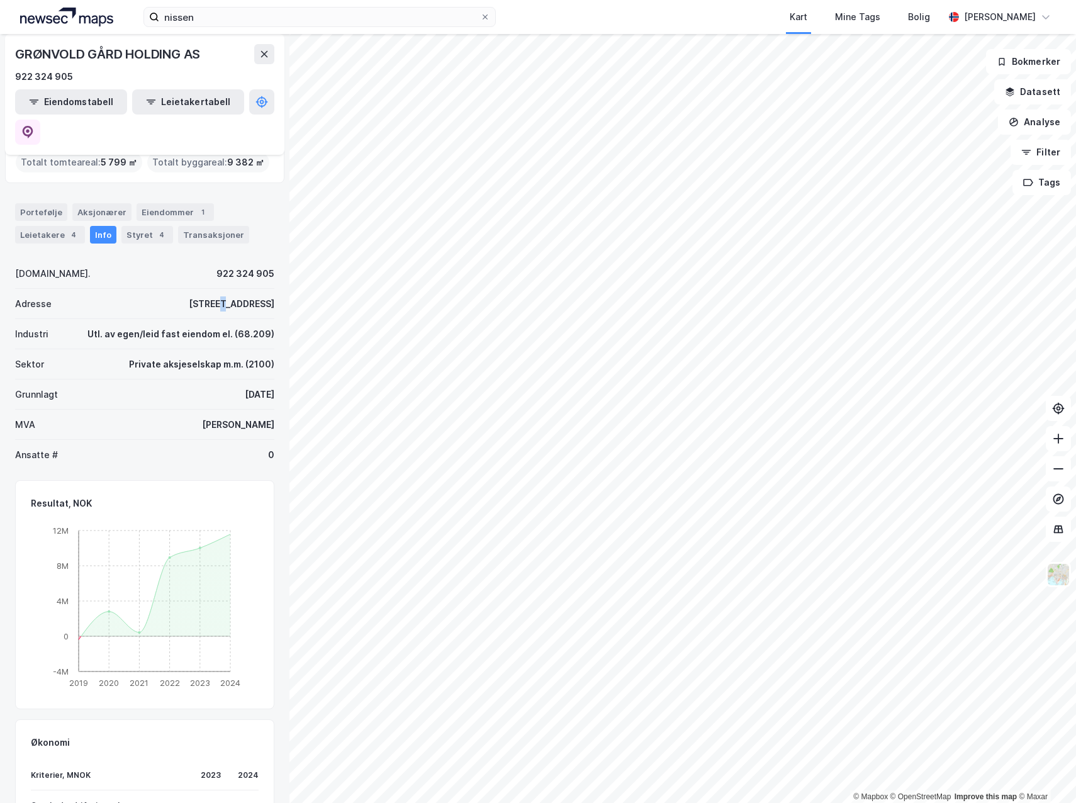
click at [189, 296] on div "Munkedamsveien 62C, 0270 OSLO" at bounding box center [232, 303] width 86 height 15
drag, startPoint x: 154, startPoint y: 276, endPoint x: 127, endPoint y: 275, distance: 26.4
click at [189, 296] on div "Munkedamsveien 62C, 0270 OSLO" at bounding box center [232, 303] width 86 height 15
drag, startPoint x: 118, startPoint y: 274, endPoint x: 259, endPoint y: 284, distance: 141.3
click at [259, 289] on div "Adresse Munkedamsveien 62C, 0270 OSLO" at bounding box center [144, 304] width 259 height 30
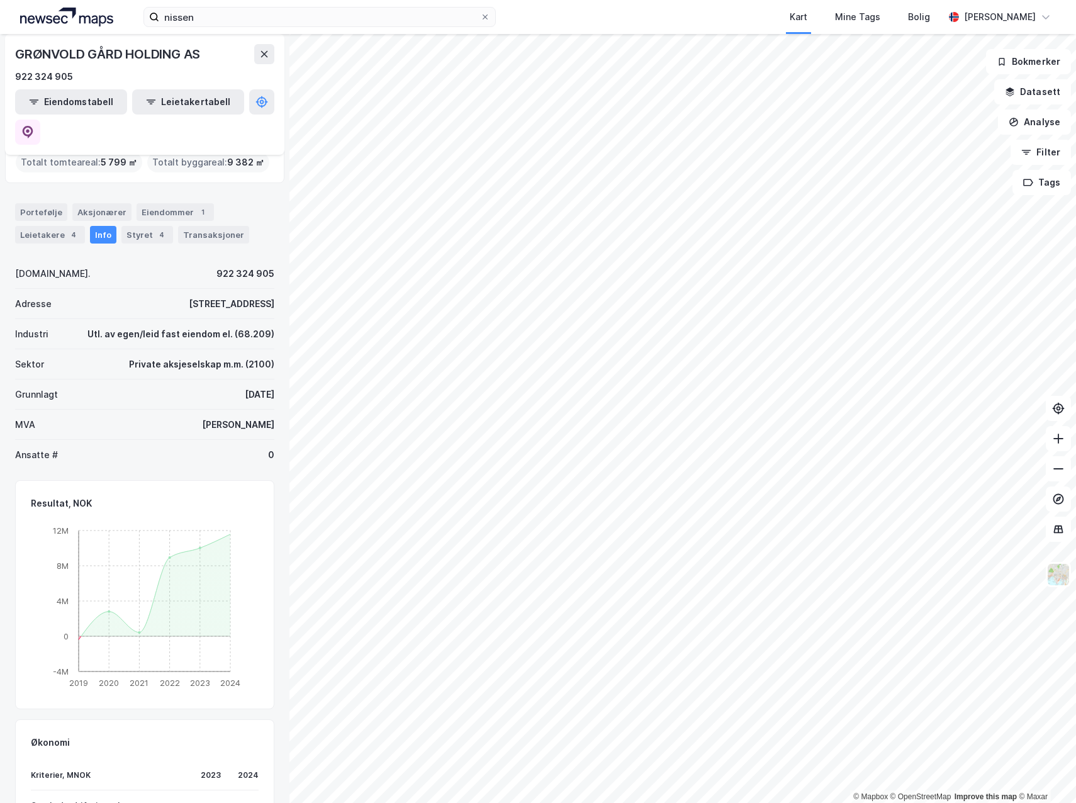
click at [98, 289] on div "Adresse Munkedamsveien 62C, 0270 OSLO" at bounding box center [144, 304] width 259 height 30
click at [141, 226] on div "Styret 4" at bounding box center [147, 235] width 52 height 18
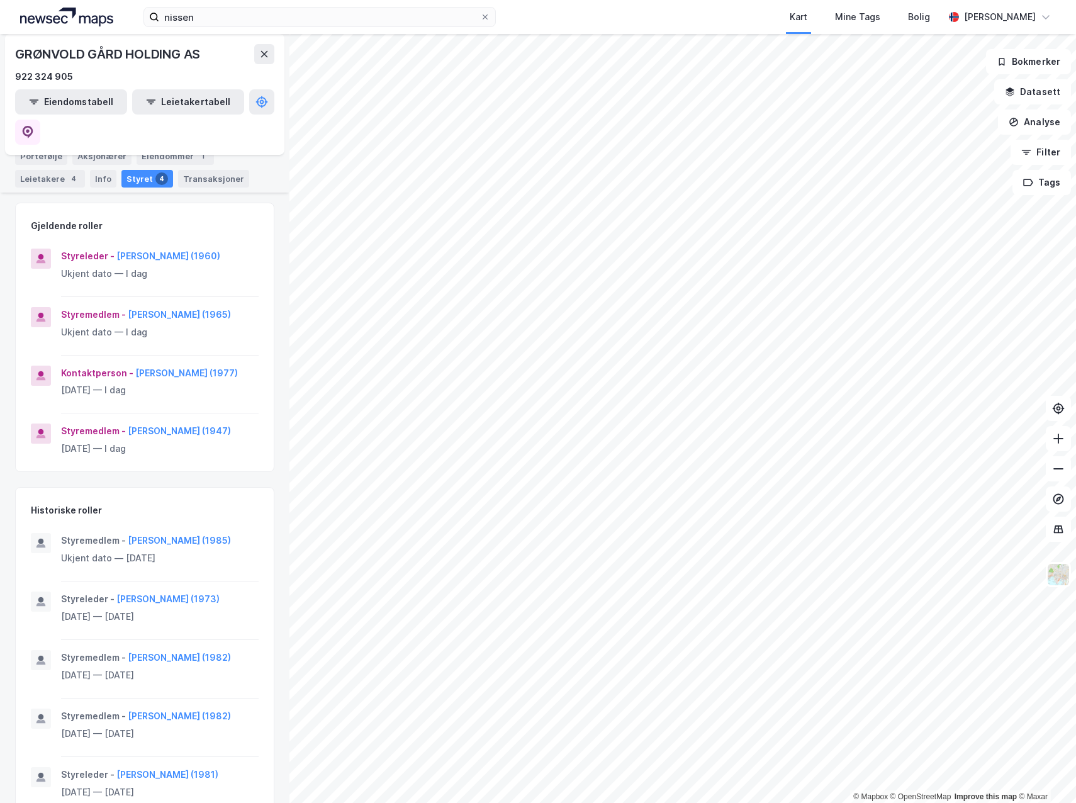
scroll to position [84, 0]
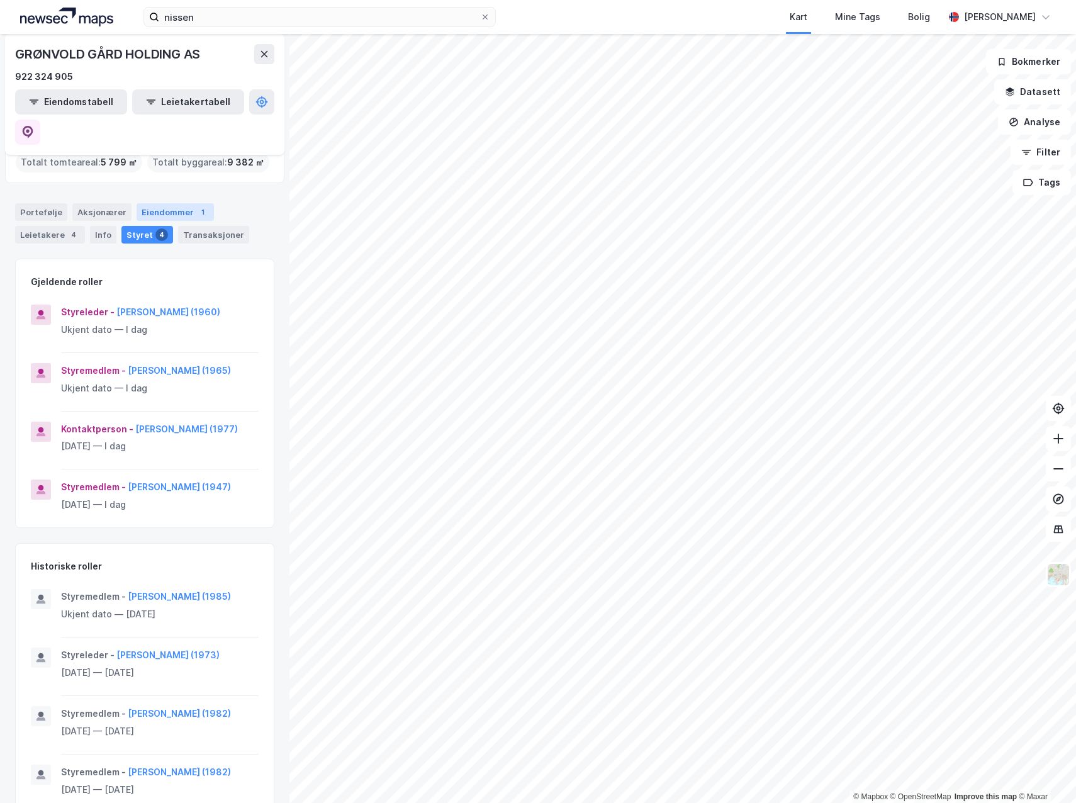
click at [178, 203] on div "Eiendommer 1" at bounding box center [175, 212] width 77 height 18
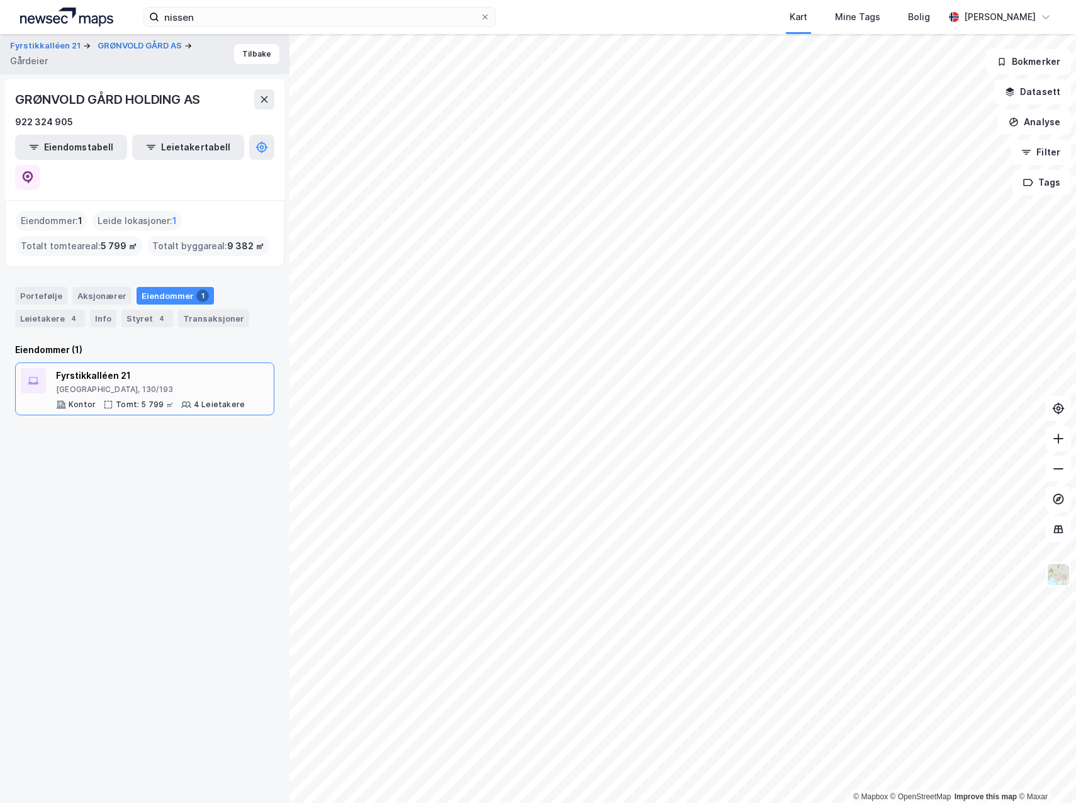
click at [157, 385] on div "Oslo, 130/193" at bounding box center [150, 390] width 189 height 10
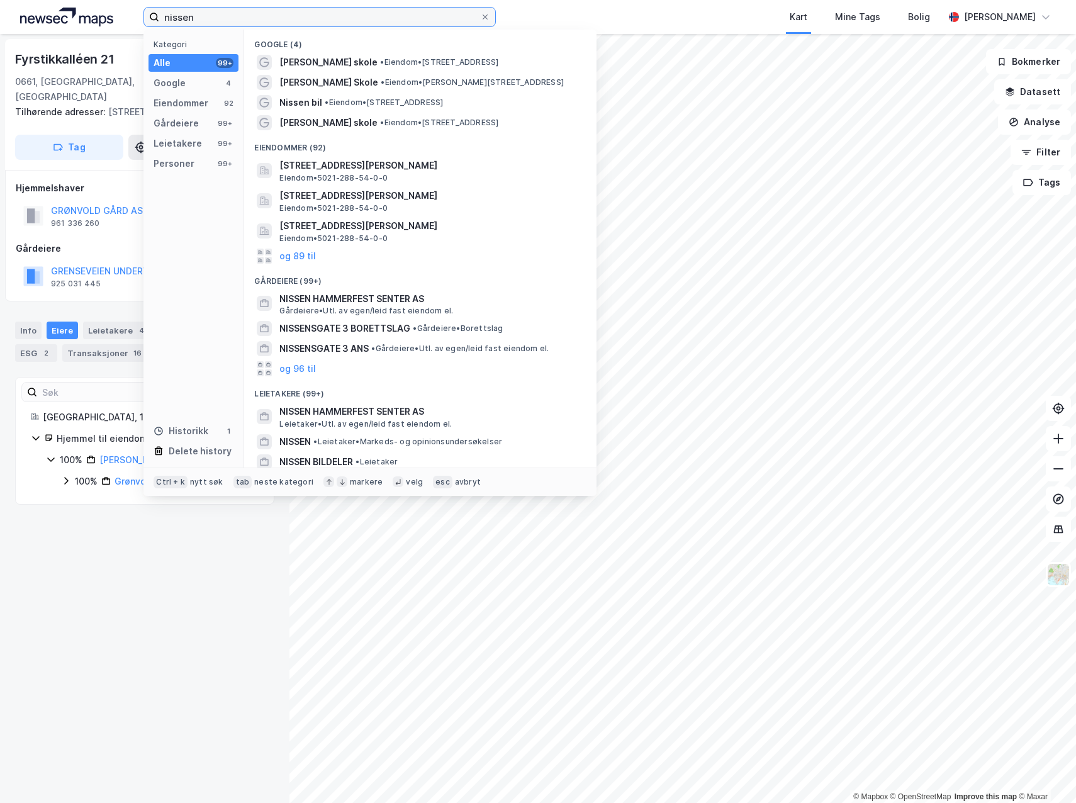
click at [206, 20] on input "nissen" at bounding box center [319, 17] width 321 height 19
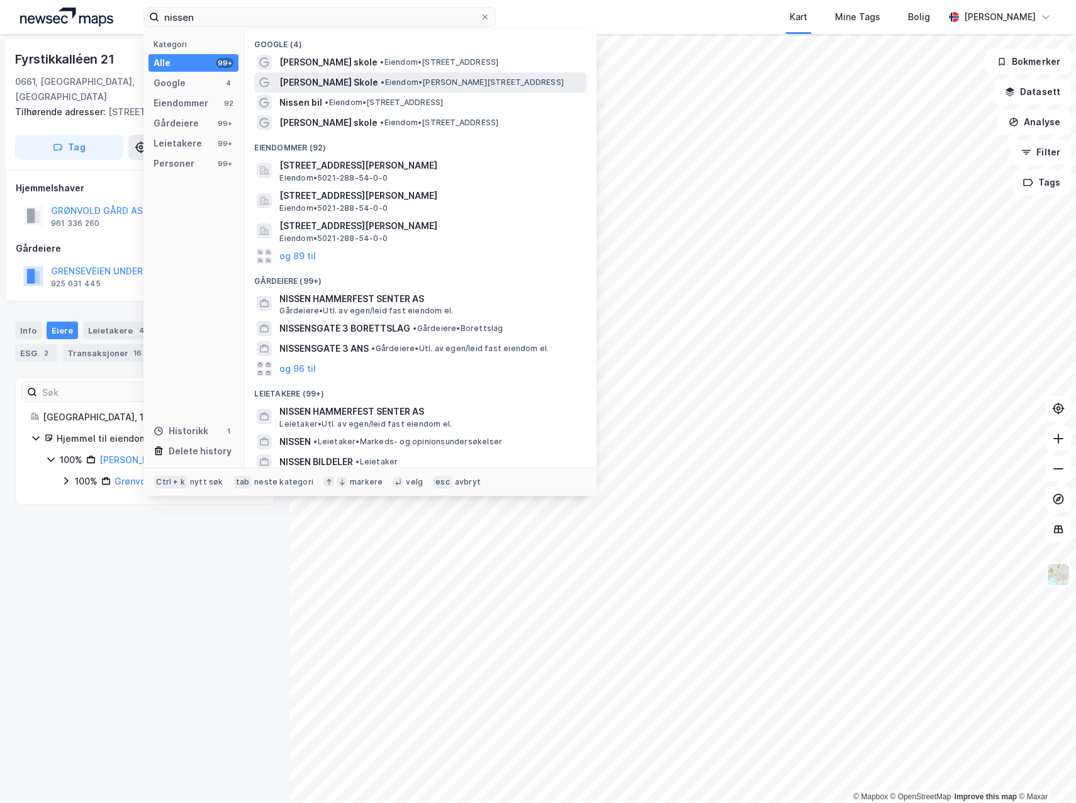
click at [306, 76] on span "Hartvig Nissens Skole" at bounding box center [328, 82] width 99 height 15
